Goal: Book appointment/travel/reservation

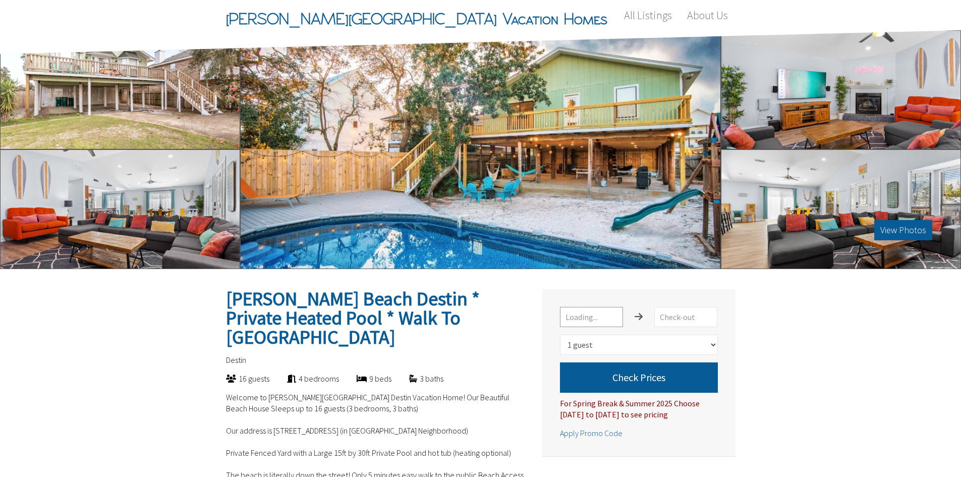
select select "1"
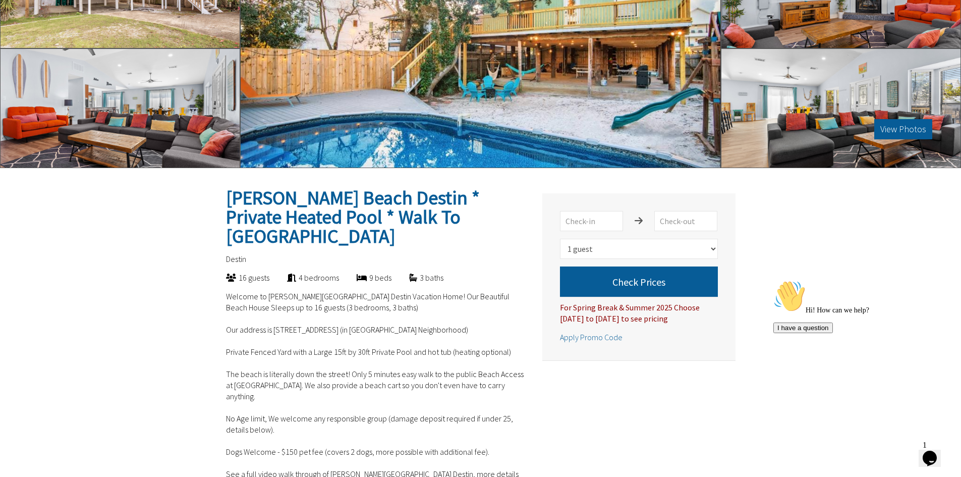
scroll to position [50, 0]
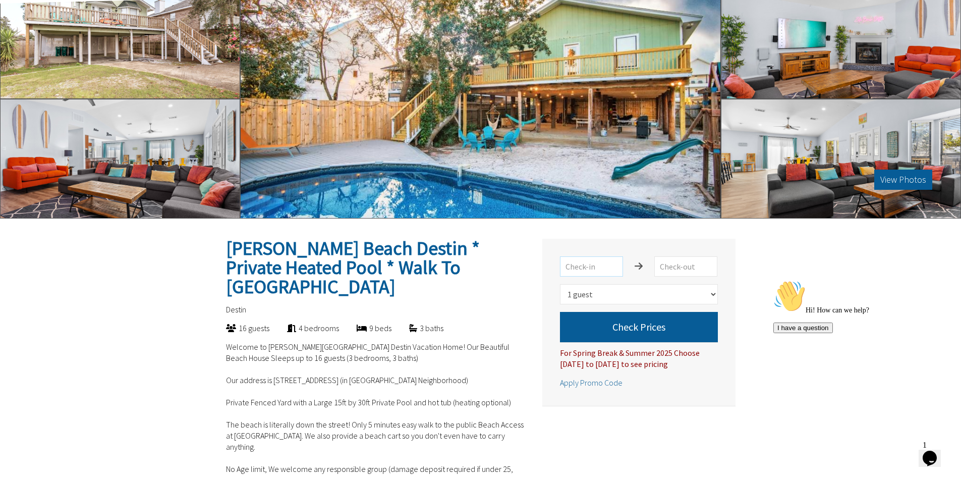
click at [590, 269] on input "text" at bounding box center [591, 266] width 63 height 20
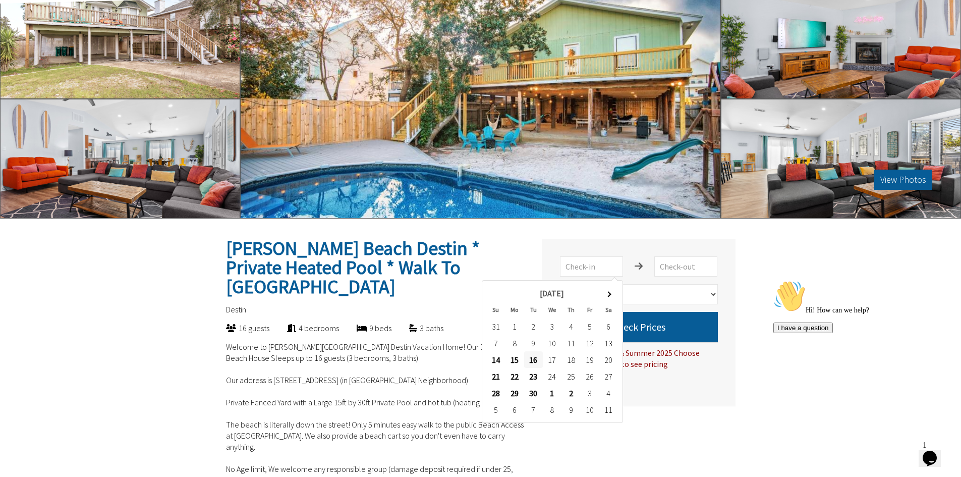
type input "[DATE]"
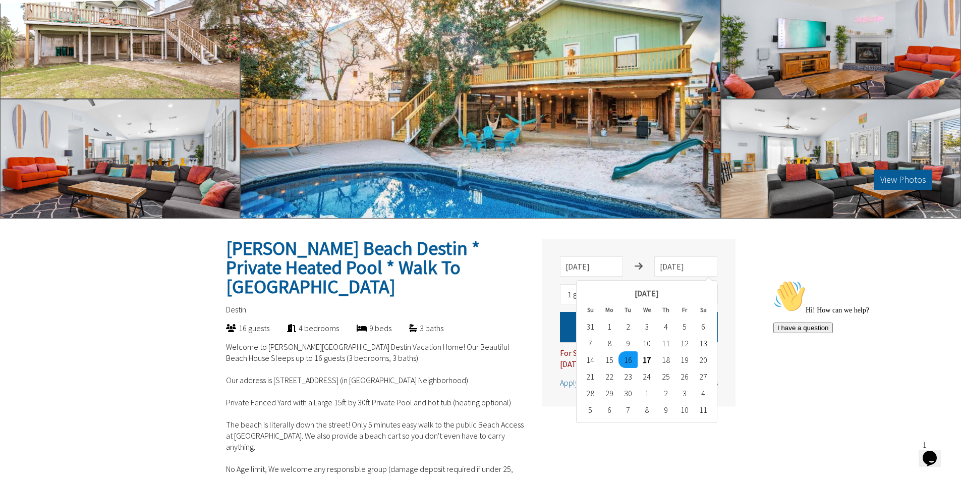
click at [677, 362] on td "19" at bounding box center [684, 359] width 19 height 17
click at [686, 264] on input "[DATE]" at bounding box center [685, 266] width 63 height 20
click at [686, 361] on td "19" at bounding box center [684, 359] width 19 height 17
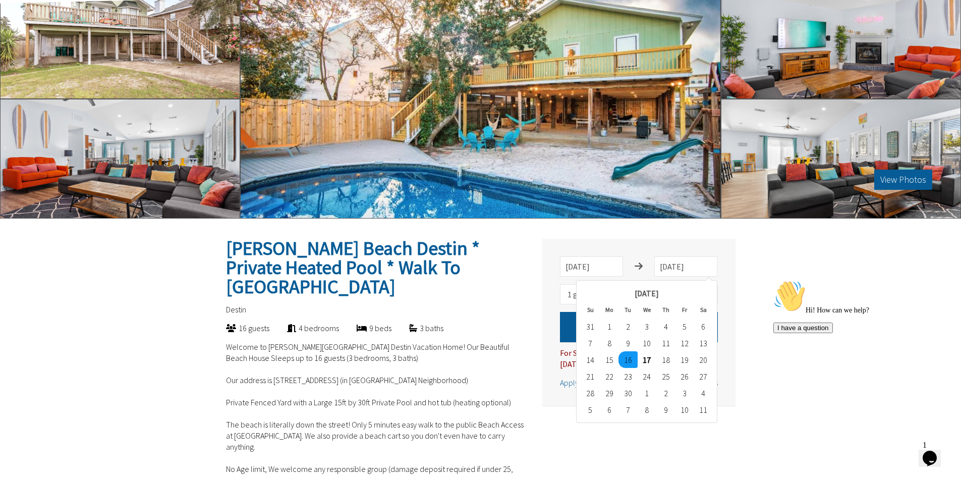
click at [630, 268] on div at bounding box center [639, 266] width 32 height 20
click at [639, 268] on icon at bounding box center [639, 266] width 9 height 10
click at [633, 360] on td "16" at bounding box center [627, 359] width 19 height 17
click at [703, 267] on input "[DATE]" at bounding box center [685, 266] width 63 height 20
click at [686, 368] on td "26" at bounding box center [684, 376] width 19 height 17
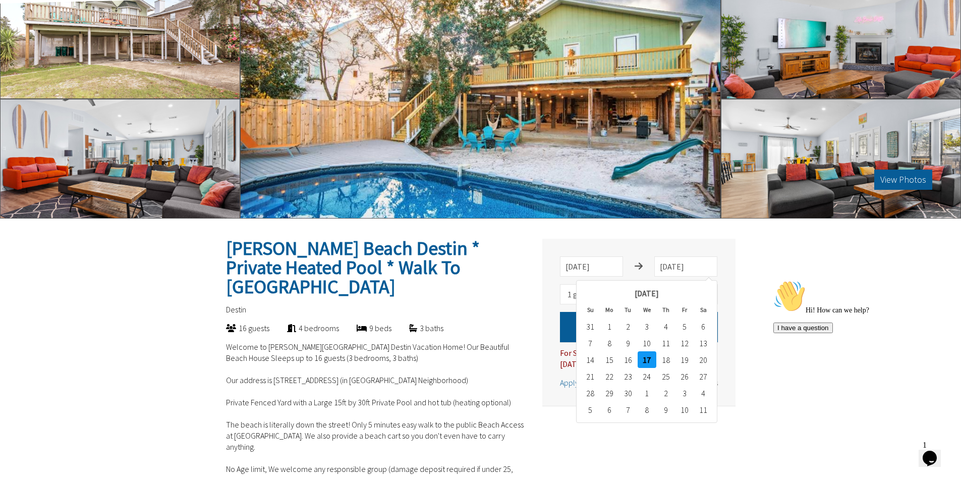
click at [809, 291] on div "Hi! How can we help? I have a question" at bounding box center [864, 306] width 182 height 53
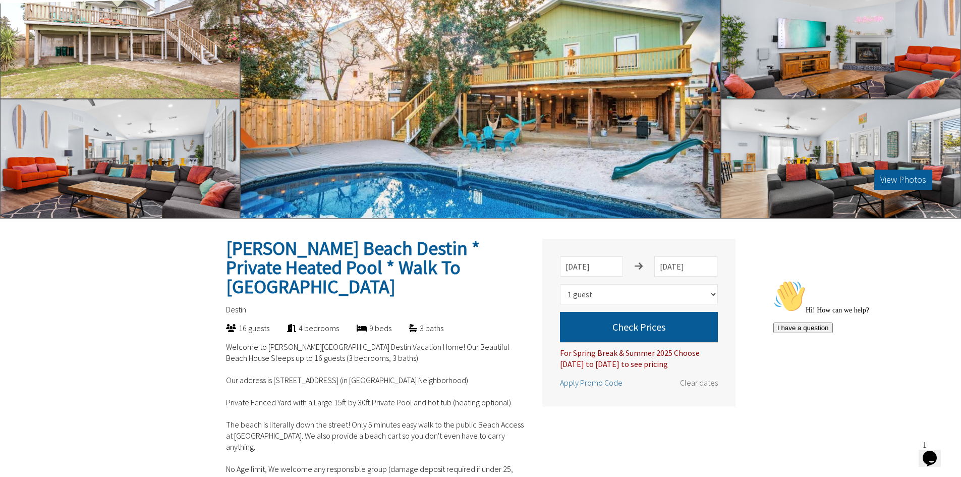
click at [670, 270] on input "[DATE]" at bounding box center [685, 266] width 63 height 20
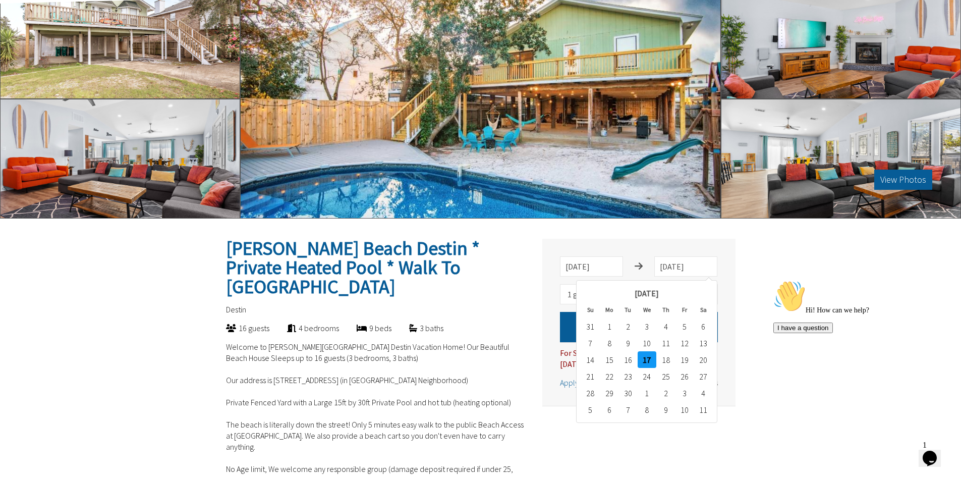
click at [687, 364] on td "19" at bounding box center [684, 359] width 19 height 17
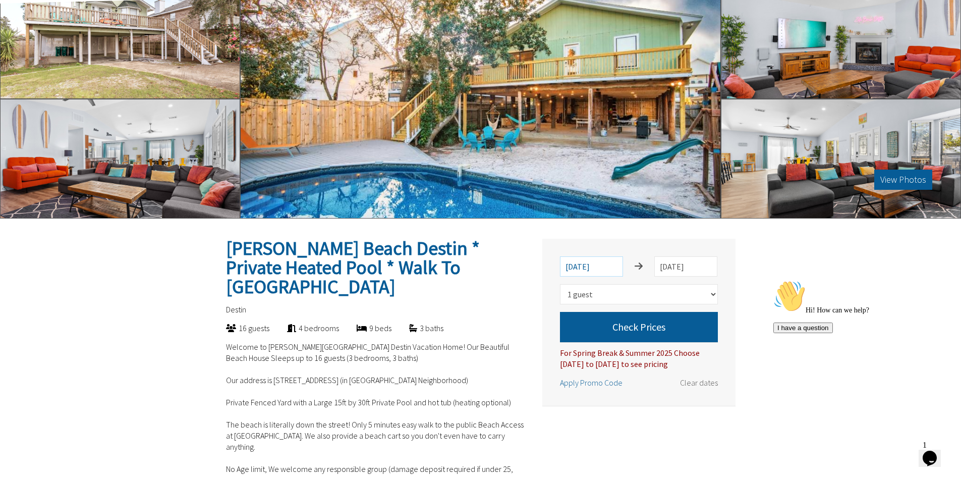
click at [615, 269] on input "[DATE]" at bounding box center [591, 266] width 63 height 20
